Goal: Transaction & Acquisition: Book appointment/travel/reservation

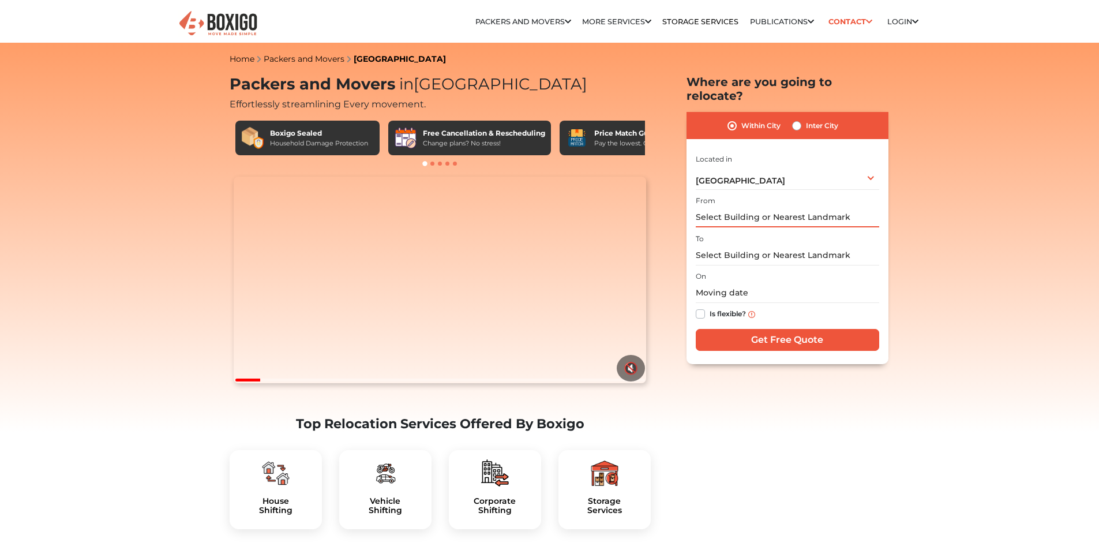
click at [750, 207] on input "text" at bounding box center [787, 217] width 183 height 20
click at [856, 207] on input "text" at bounding box center [787, 217] width 183 height 20
drag, startPoint x: 855, startPoint y: 201, endPoint x: 713, endPoint y: 206, distance: 142.6
click at [715, 207] on input "text" at bounding box center [787, 217] width 183 height 20
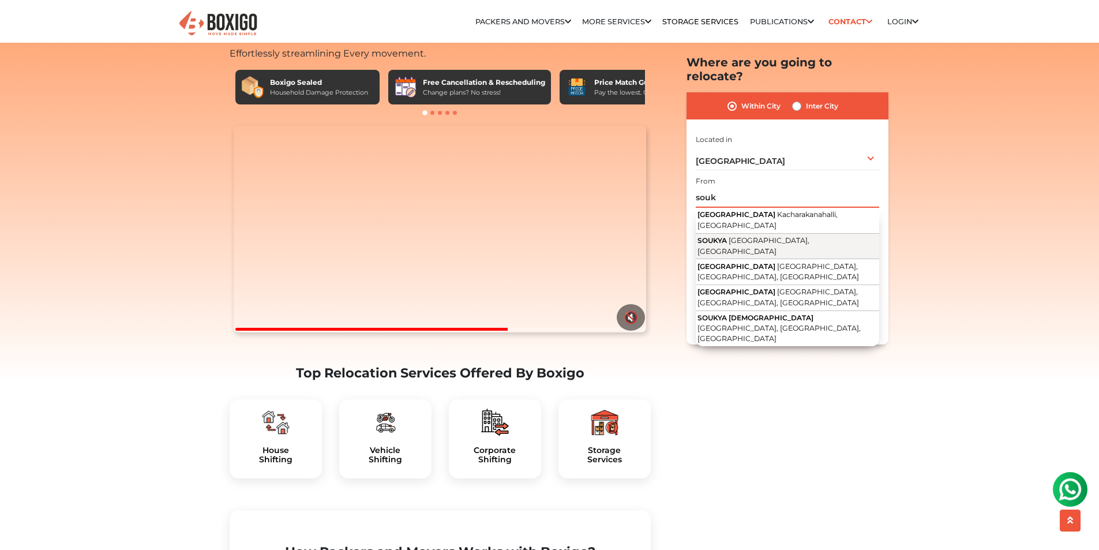
scroll to position [58, 0]
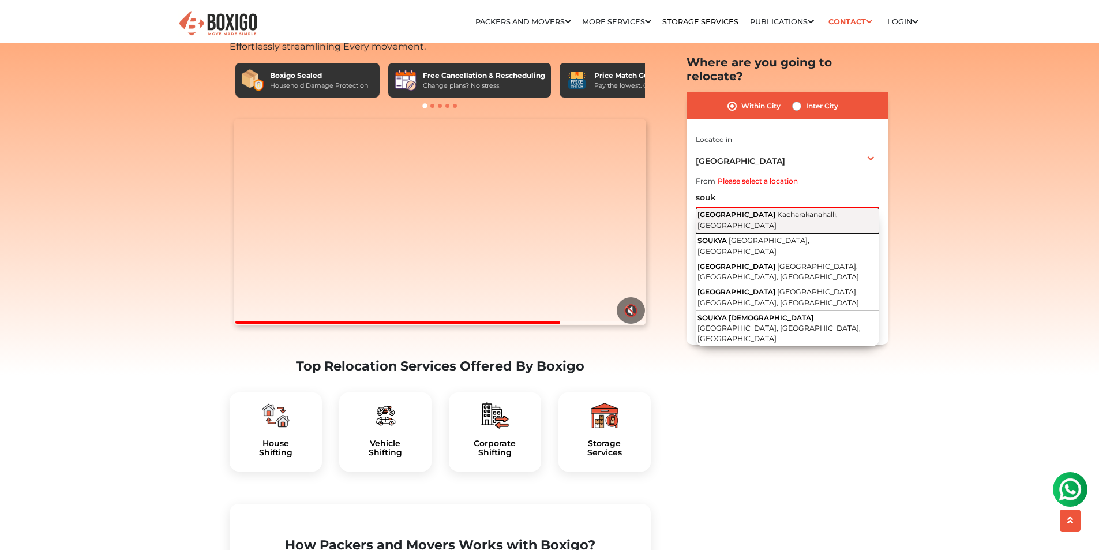
click at [778, 211] on span "Kacharakanahalli, [GEOGRAPHIC_DATA]" at bounding box center [767, 221] width 140 height 20
type input "[GEOGRAPHIC_DATA], [GEOGRAPHIC_DATA], [GEOGRAPHIC_DATA]"
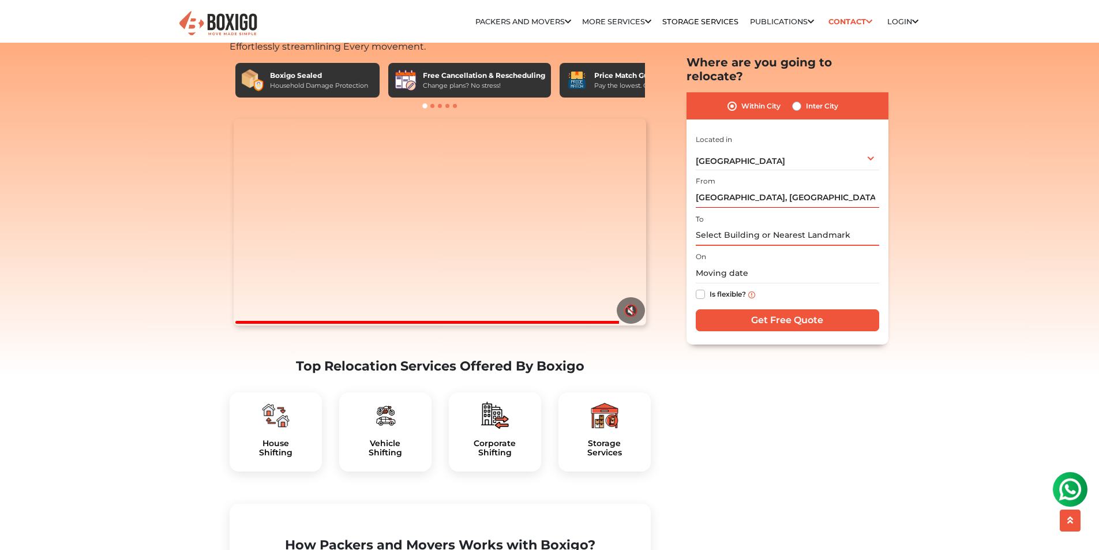
click at [757, 226] on input "text" at bounding box center [787, 236] width 183 height 20
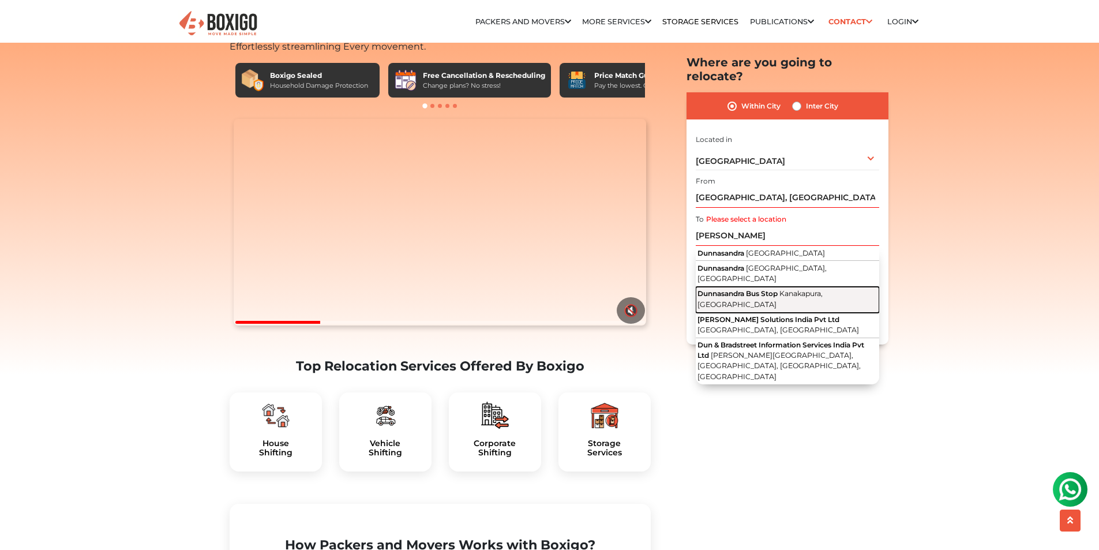
click at [755, 290] on span "Dunnasandra Bus Stop" at bounding box center [737, 294] width 80 height 9
type input "Dunnasandra Bus Stop, Kanakapura, Karnataka"
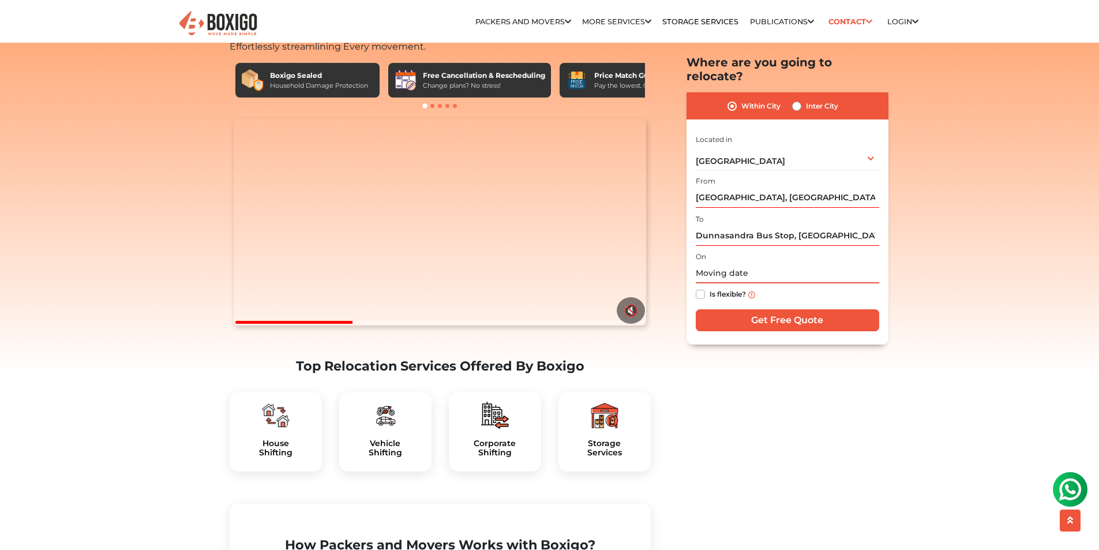
click at [703, 264] on input "text" at bounding box center [787, 274] width 183 height 20
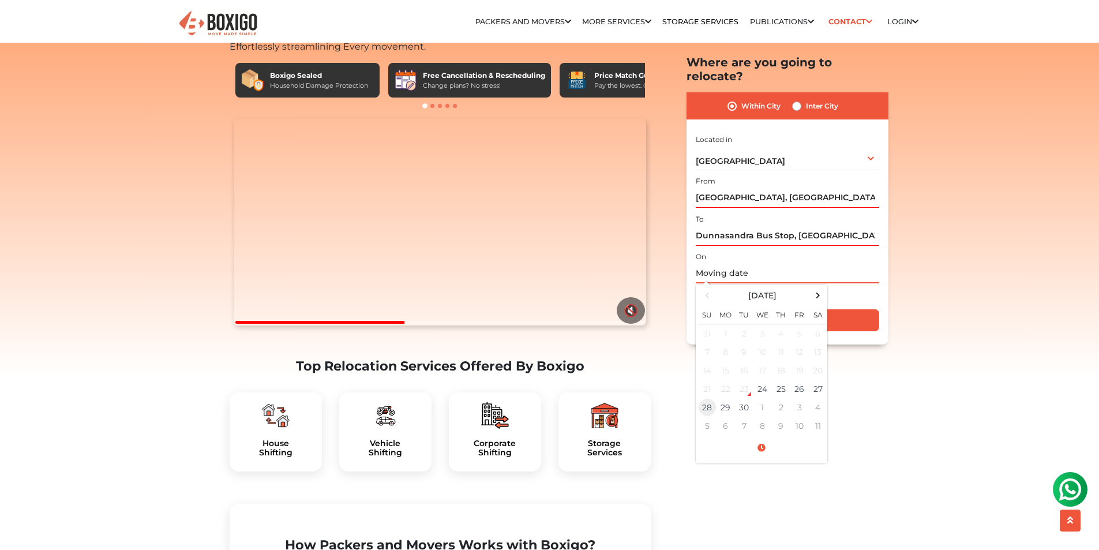
click at [709, 399] on td "28" at bounding box center [707, 408] width 18 height 18
type input "09/28/2025 12:00 AM"
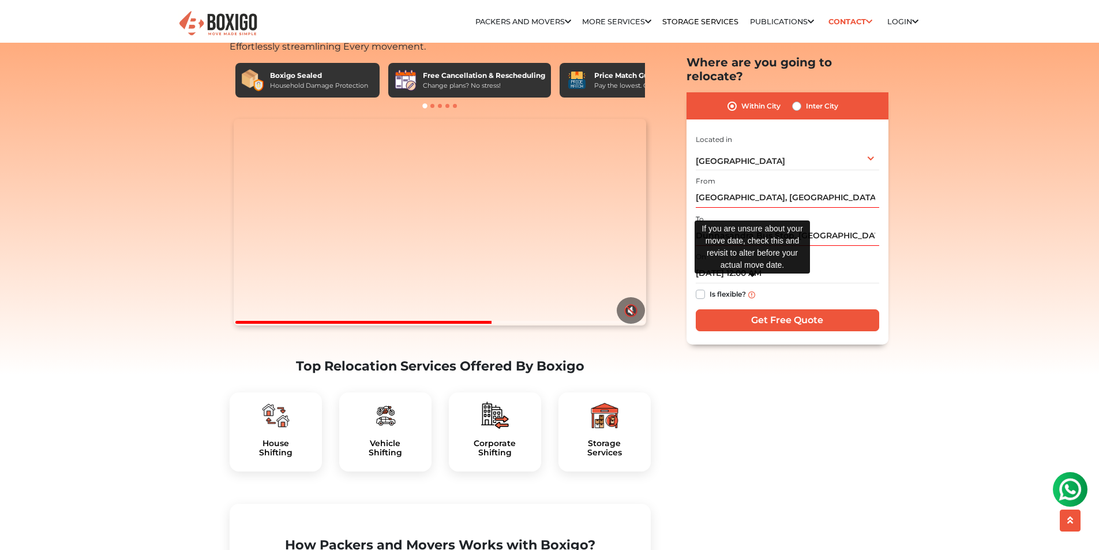
click at [752, 291] on img at bounding box center [751, 294] width 7 height 7
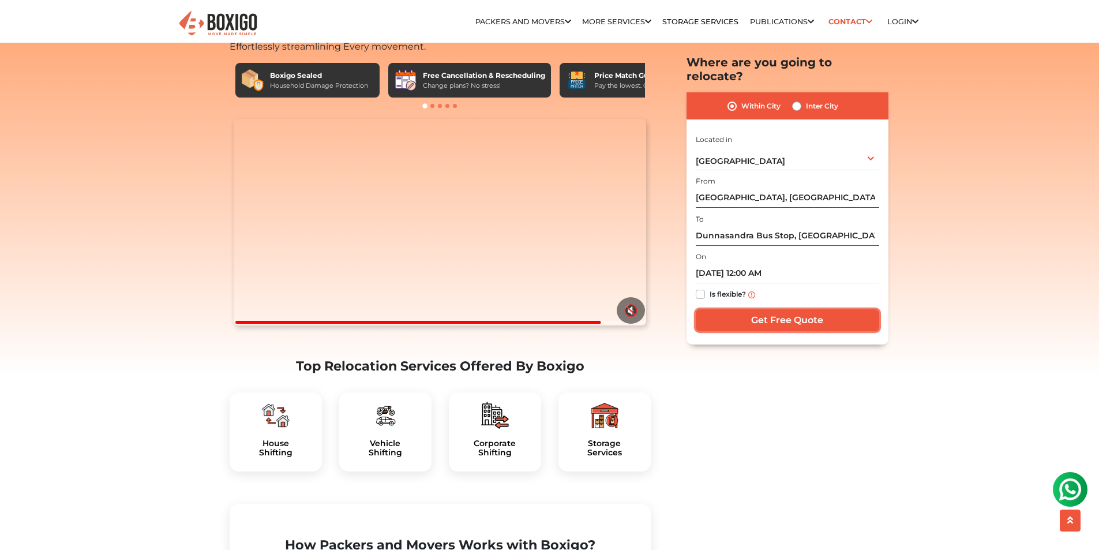
click at [772, 310] on input "Get Free Quote" at bounding box center [787, 321] width 183 height 22
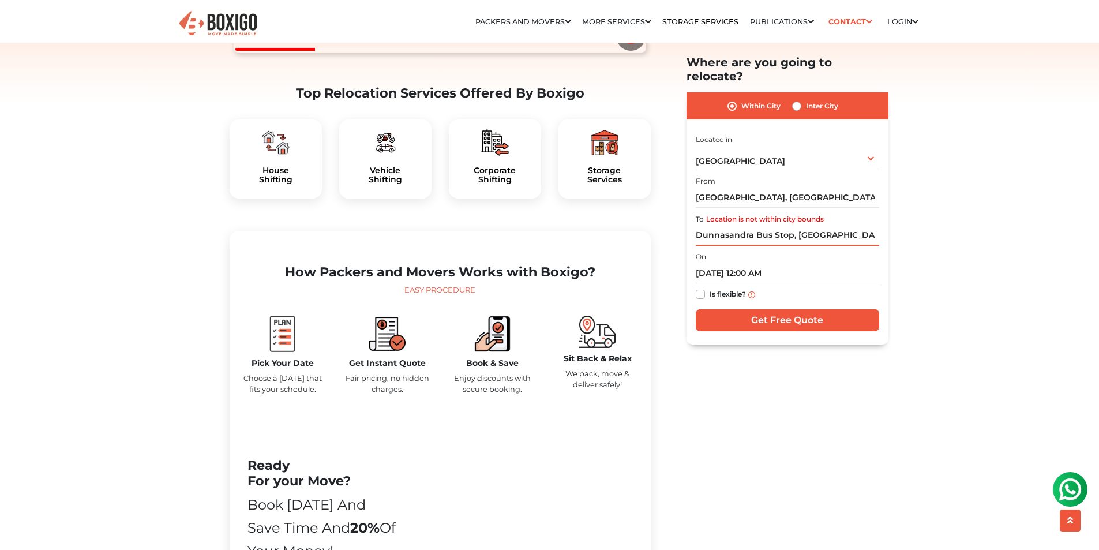
scroll to position [173, 0]
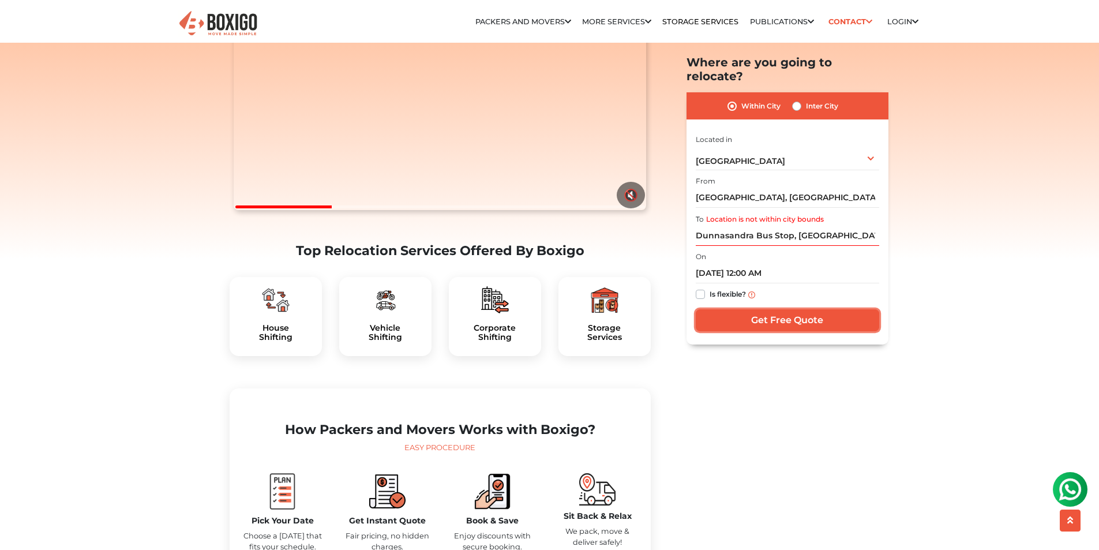
click at [766, 310] on input "Get Free Quote" at bounding box center [787, 321] width 183 height 22
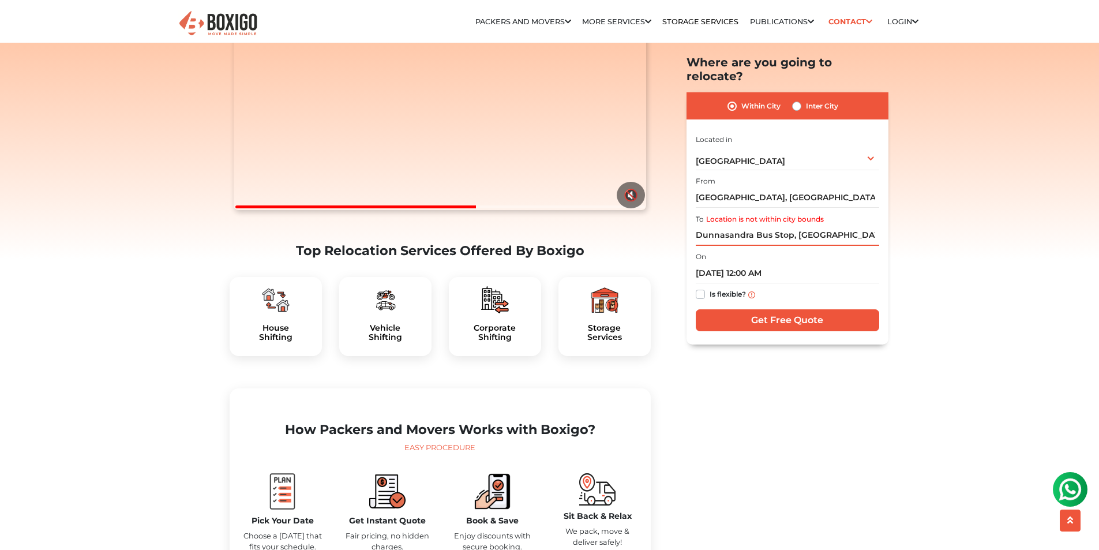
click at [823, 226] on input "Dunnasandra Bus Stop, Kanakapura, Karnataka" at bounding box center [787, 236] width 183 height 20
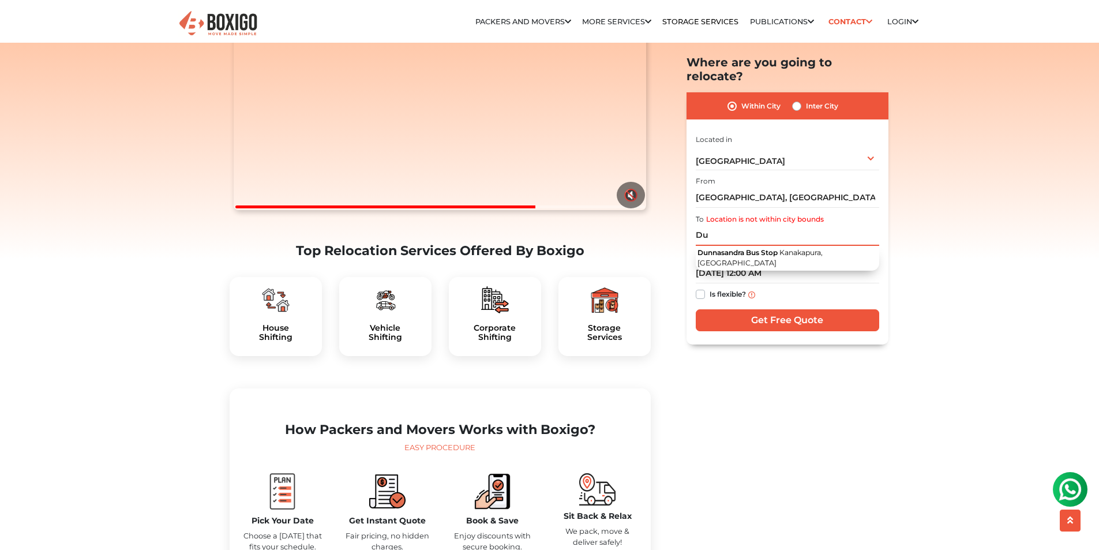
type input "D"
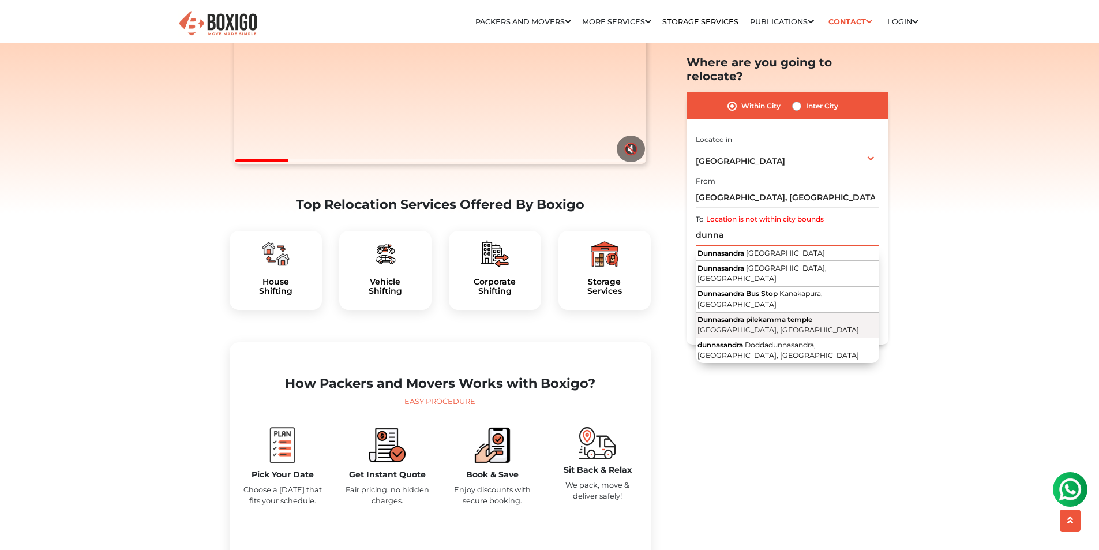
scroll to position [231, 0]
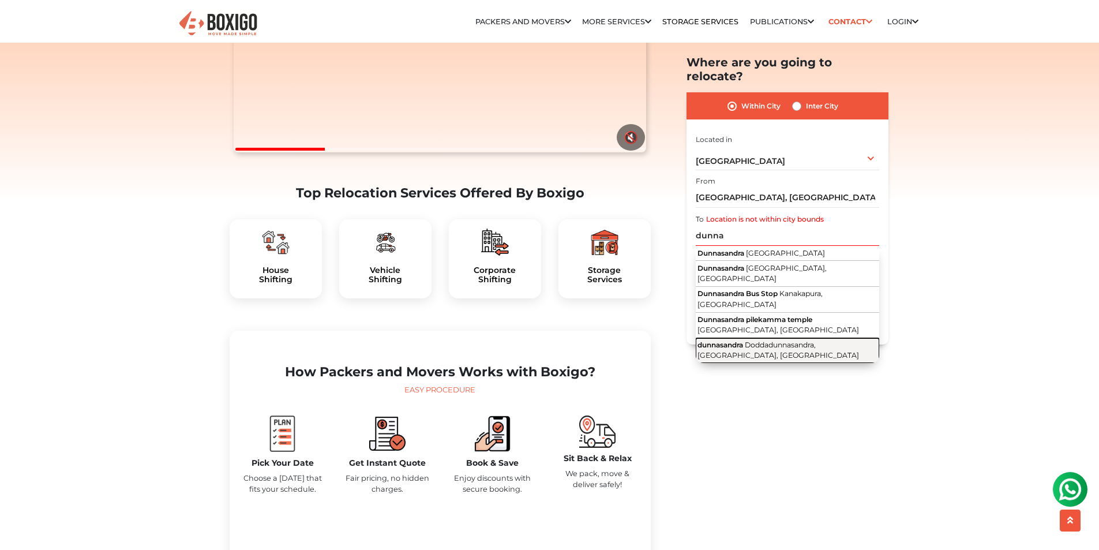
click at [789, 340] on span "Doddadunnasandra, Bengaluru, Karnataka" at bounding box center [778, 350] width 162 height 20
type input "dunnasandra, Doddadunnasandra, Bengaluru, Karnataka"
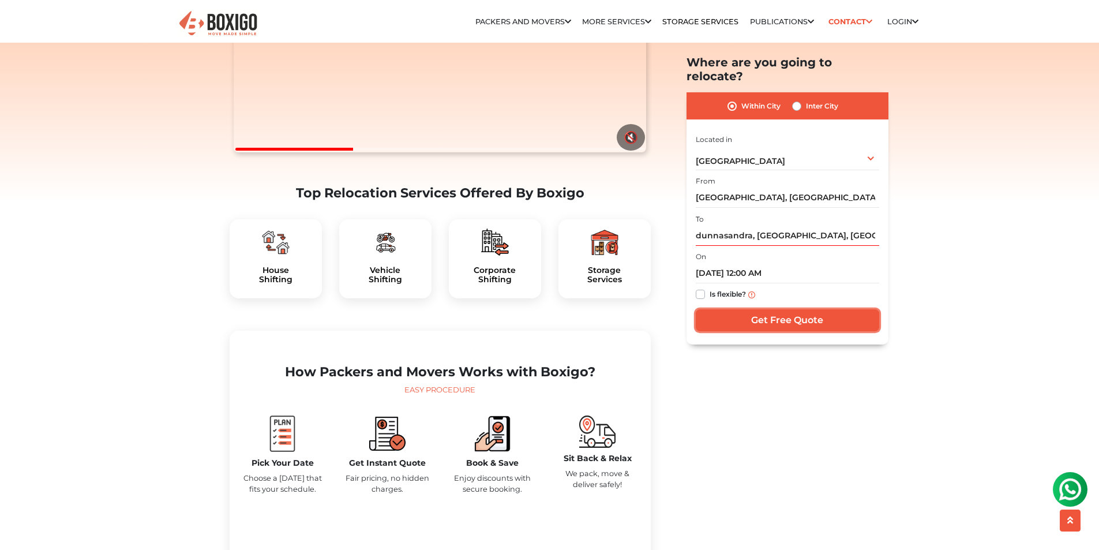
click at [773, 310] on input "Get Free Quote" at bounding box center [787, 321] width 183 height 22
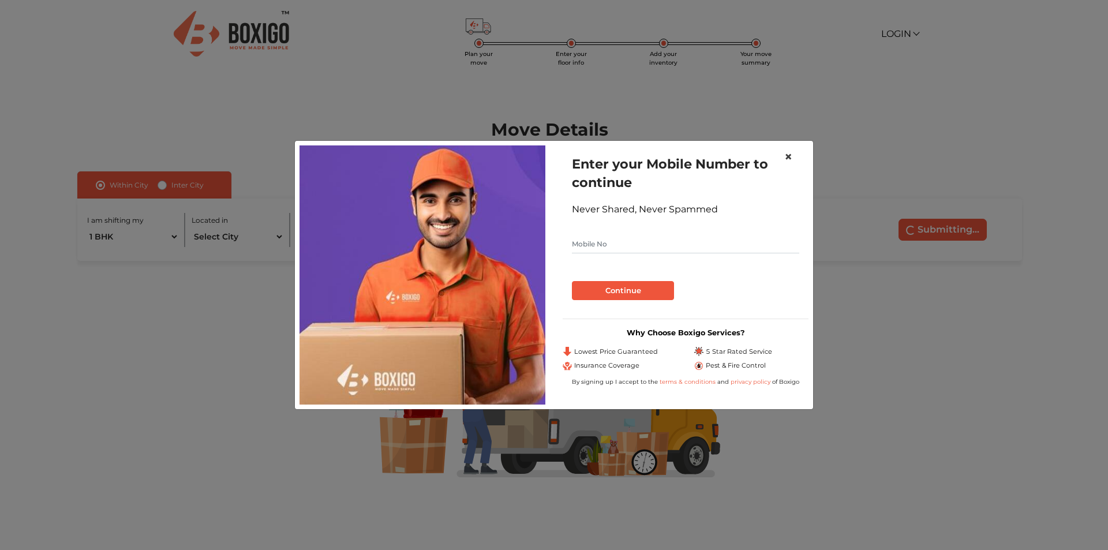
click at [790, 156] on span "×" at bounding box center [788, 156] width 8 height 17
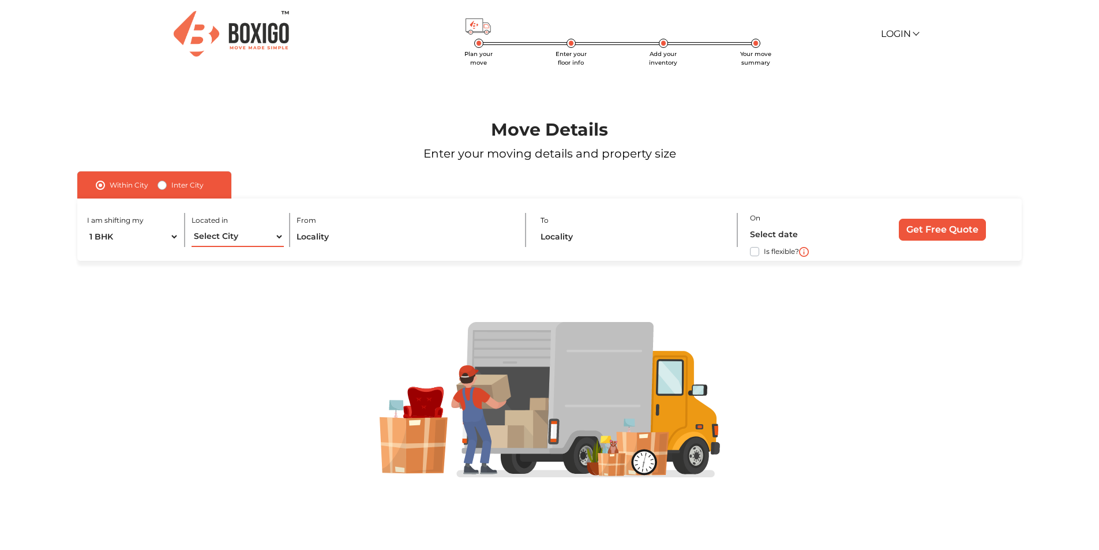
click at [247, 239] on select "Select City [GEOGRAPHIC_DATA] [GEOGRAPHIC_DATA] [GEOGRAPHIC_DATA] [GEOGRAPHIC_D…" at bounding box center [238, 237] width 92 height 20
select select "[GEOGRAPHIC_DATA]"
click at [192, 227] on select "Select City [GEOGRAPHIC_DATA] [GEOGRAPHIC_DATA] [GEOGRAPHIC_DATA] [GEOGRAPHIC_D…" at bounding box center [238, 237] width 92 height 20
click at [321, 241] on input "text" at bounding box center [405, 237] width 216 height 20
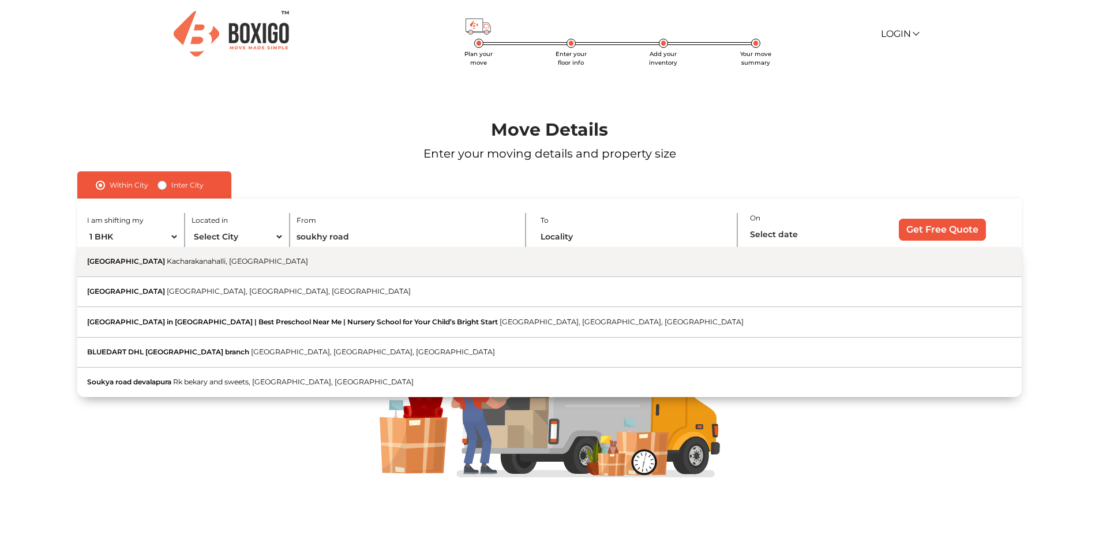
click at [190, 262] on span "Kacharakanahalli, [GEOGRAPHIC_DATA]" at bounding box center [237, 261] width 141 height 9
type input "[GEOGRAPHIC_DATA], [GEOGRAPHIC_DATA], [GEOGRAPHIC_DATA]"
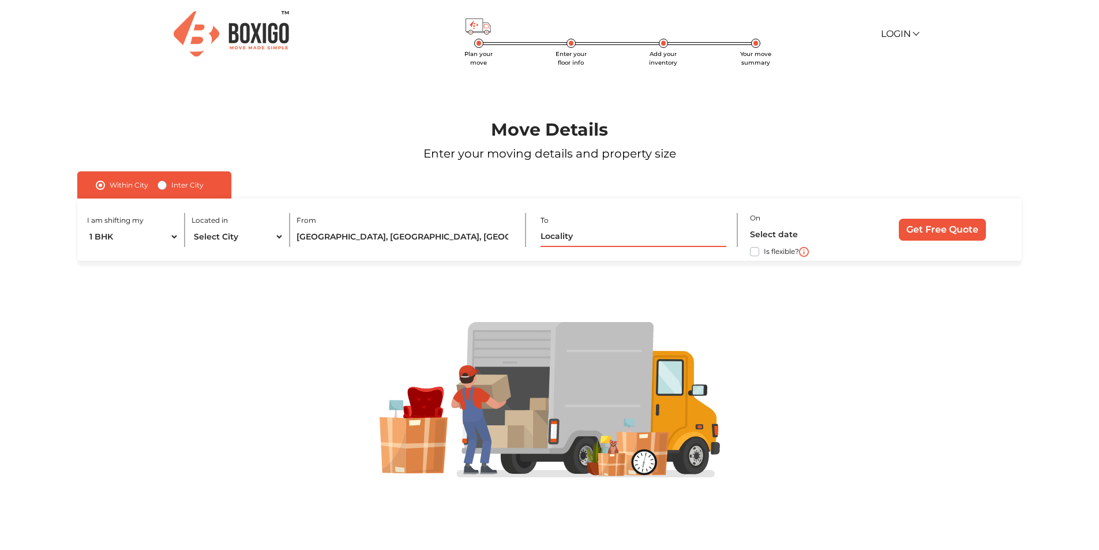
click at [584, 237] on input "text" at bounding box center [633, 237] width 185 height 20
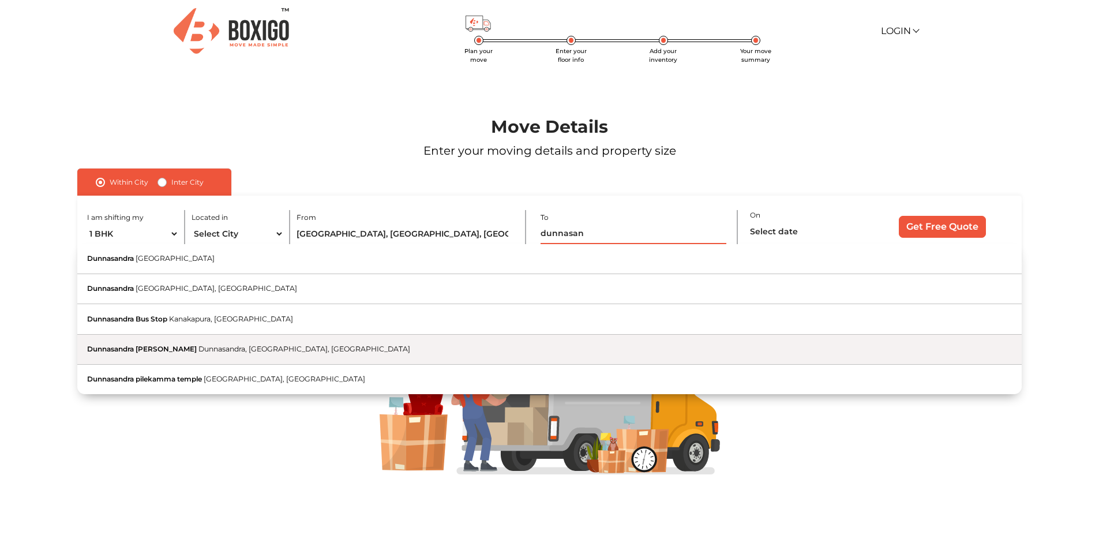
scroll to position [3, 0]
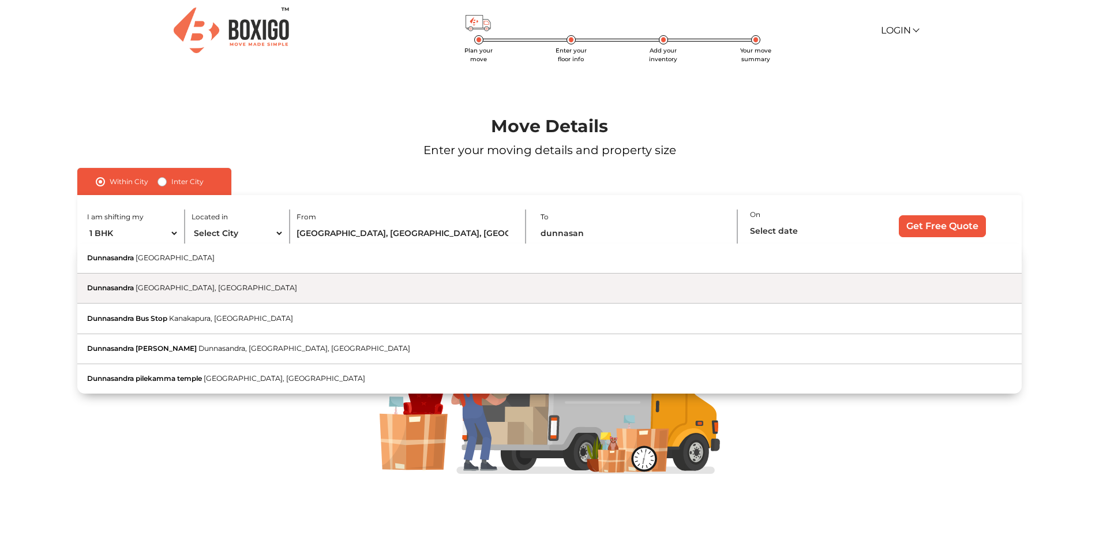
click at [188, 288] on span "[GEOGRAPHIC_DATA], [GEOGRAPHIC_DATA]" at bounding box center [217, 287] width 162 height 9
type input "Dunnasandra, [GEOGRAPHIC_DATA], [GEOGRAPHIC_DATA]"
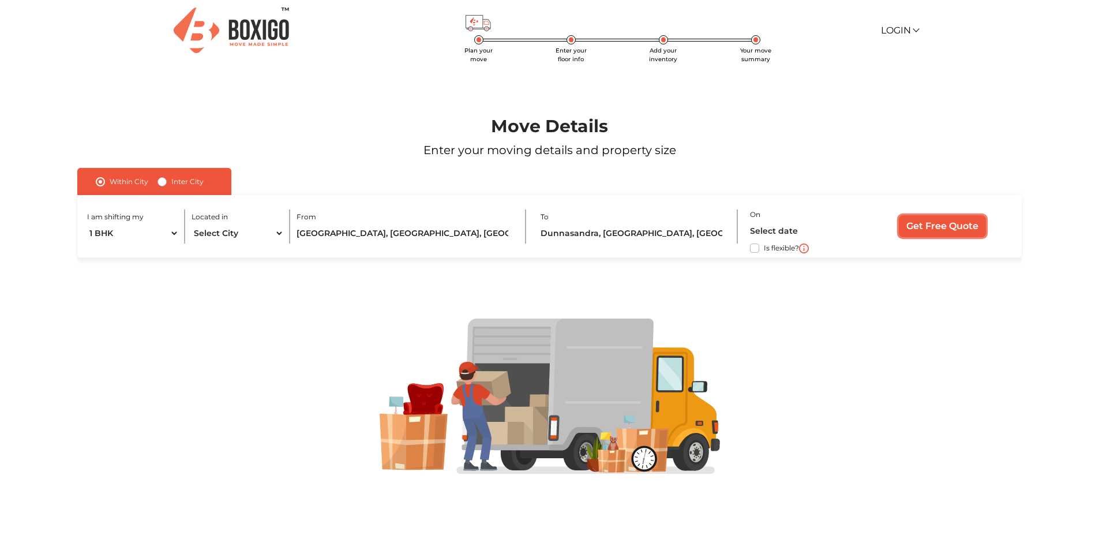
click at [922, 229] on input "Get Free Quote" at bounding box center [942, 226] width 87 height 22
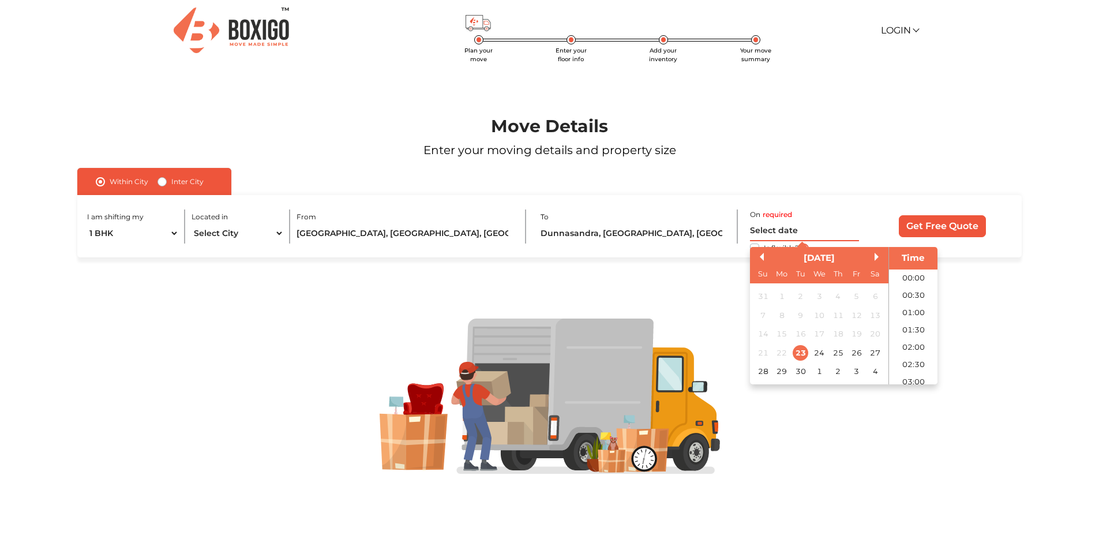
click at [760, 235] on input "text" at bounding box center [804, 231] width 109 height 20
click at [761, 372] on div "28" at bounding box center [763, 371] width 16 height 16
type input "[DATE] 12:00 AM"
click at [942, 224] on input "Get Free Quote" at bounding box center [942, 226] width 87 height 22
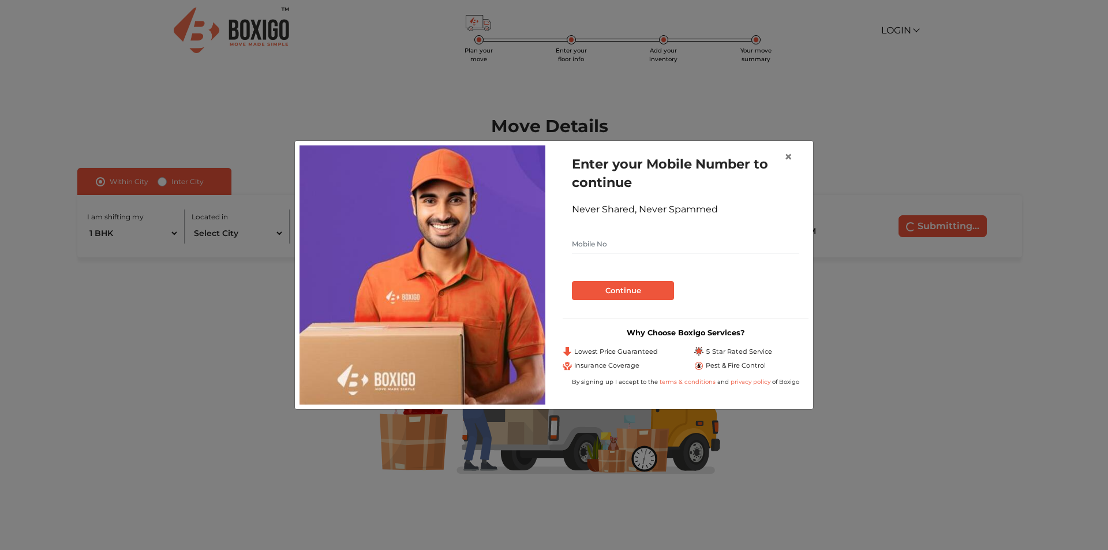
click at [611, 239] on input "text" at bounding box center [685, 244] width 227 height 18
type input "9535547664"
click at [619, 287] on button "Continue" at bounding box center [623, 291] width 102 height 20
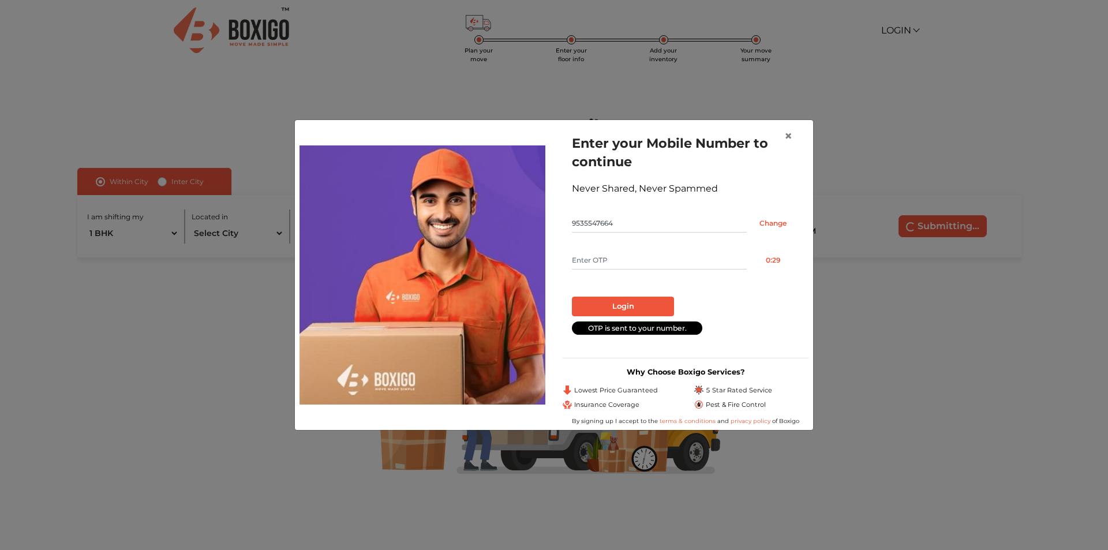
click at [612, 253] on input "text" at bounding box center [659, 260] width 175 height 18
click at [617, 258] on input "text" at bounding box center [659, 260] width 175 height 18
type input "7107"
click at [630, 302] on button "Login" at bounding box center [623, 307] width 102 height 20
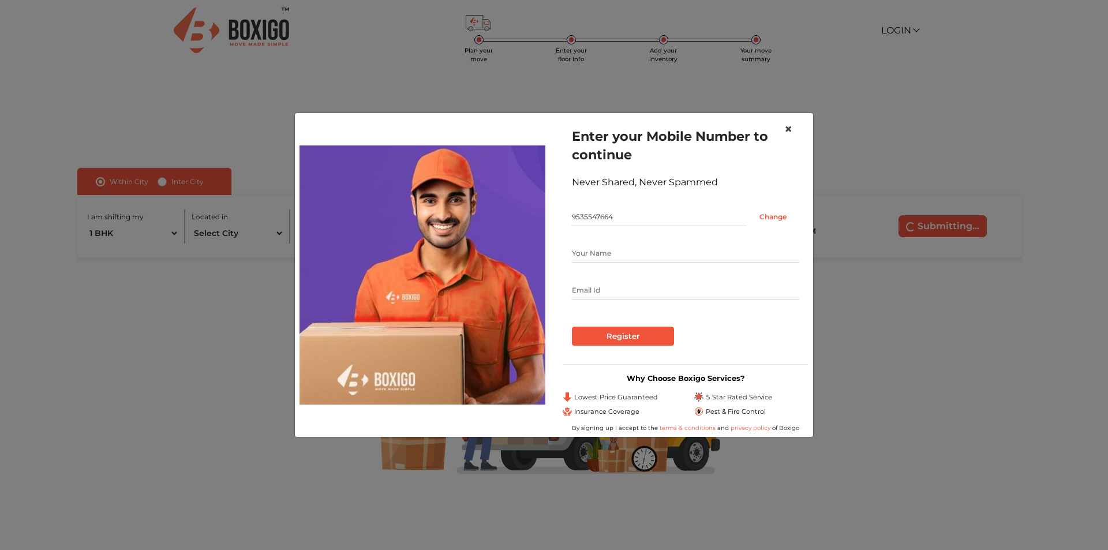
click at [788, 128] on span "×" at bounding box center [788, 129] width 8 height 17
